Goal: Task Accomplishment & Management: Manage account settings

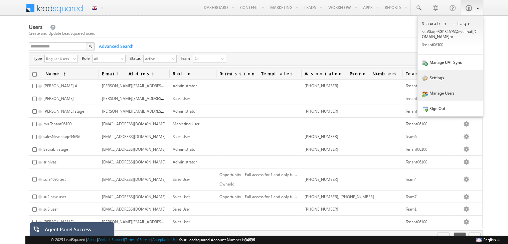
click at [434, 76] on link "Settings" at bounding box center [450, 77] width 65 height 15
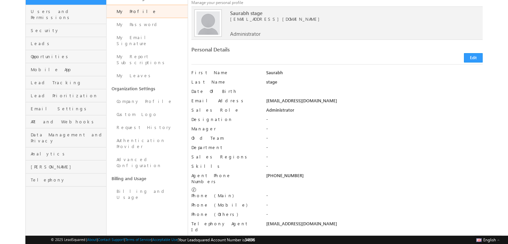
scroll to position [55, 0]
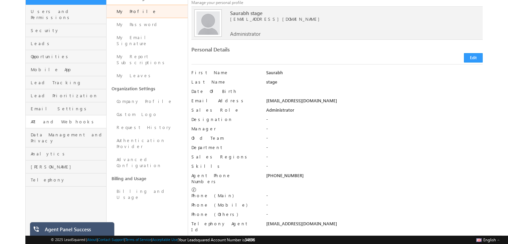
click at [53, 121] on link "API and Webhooks" at bounding box center [66, 121] width 81 height 13
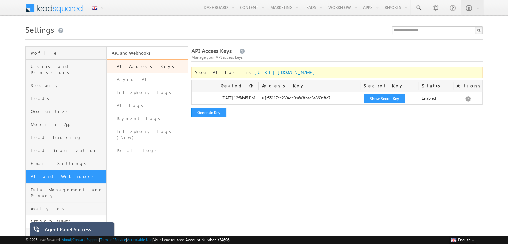
scroll to position [31, 0]
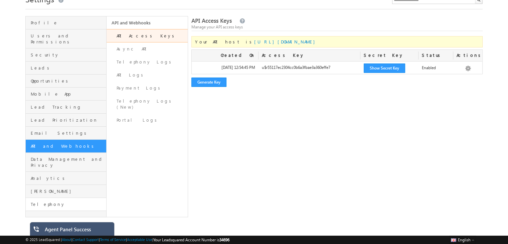
click at [49, 198] on link "Telephony" at bounding box center [66, 204] width 81 height 13
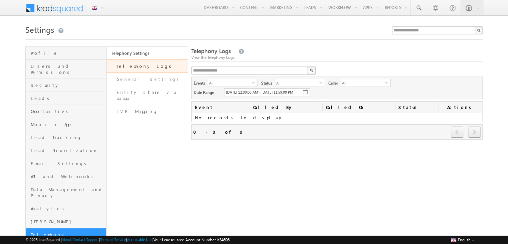
click at [264, 92] on span "[DATE] 12:00:00 AM - [DATE] 11:59:00 PM" at bounding box center [259, 92] width 67 height 4
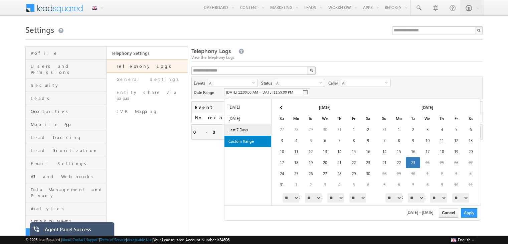
click at [236, 128] on li "Last 7 Days" at bounding box center [248, 129] width 47 height 11
